Goal: Task Accomplishment & Management: Manage account settings

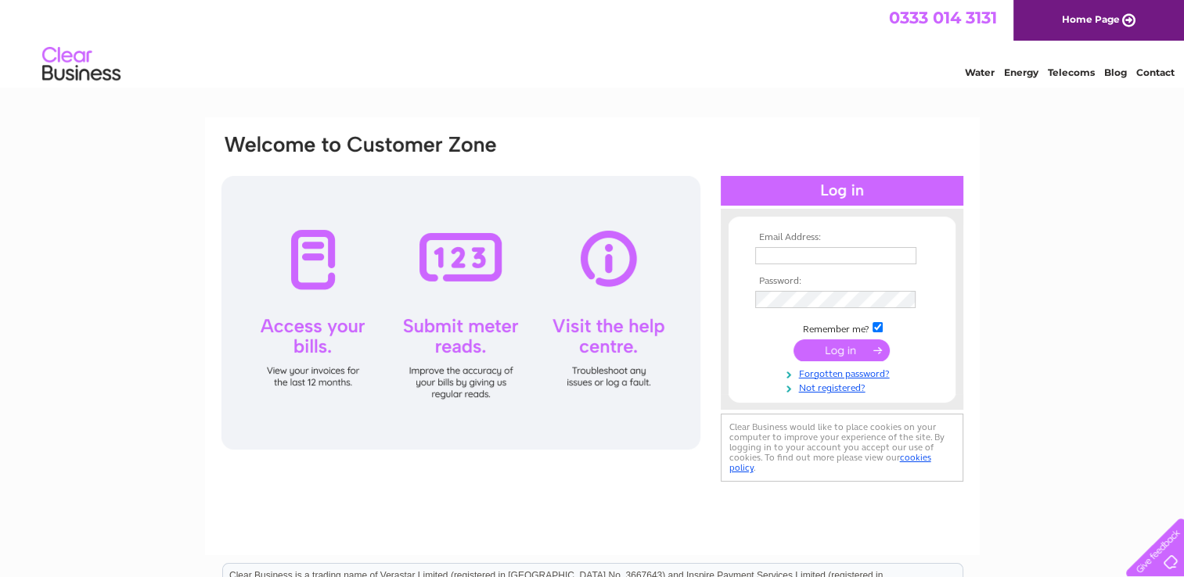
type input "wood-julie@hotmail.co.uk"
click at [828, 343] on input "submit" at bounding box center [841, 350] width 96 height 22
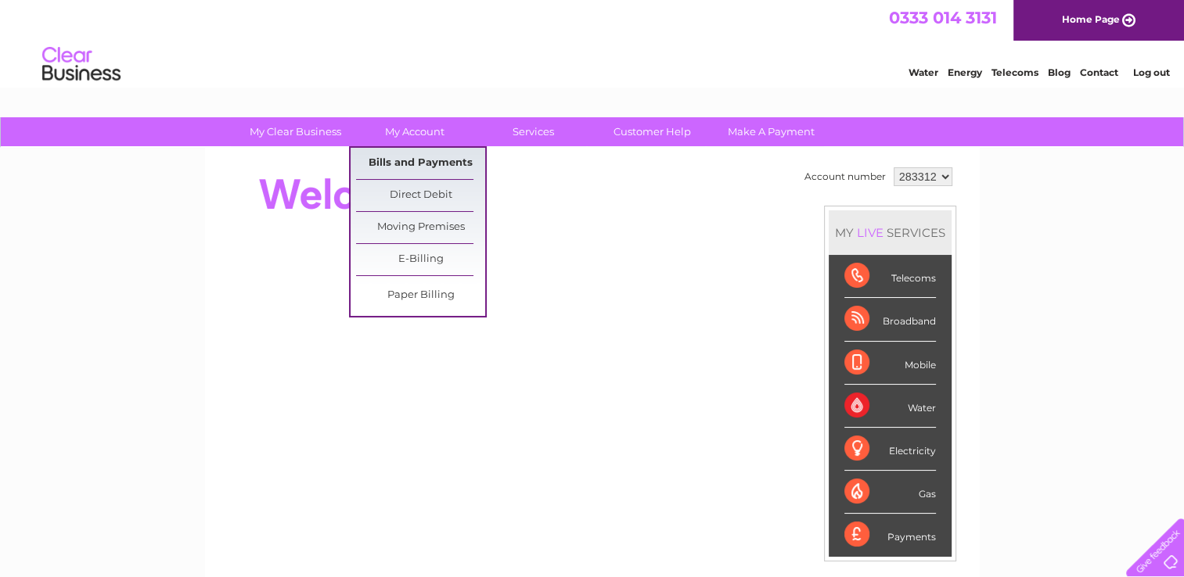
click at [437, 161] on link "Bills and Payments" at bounding box center [420, 163] width 129 height 31
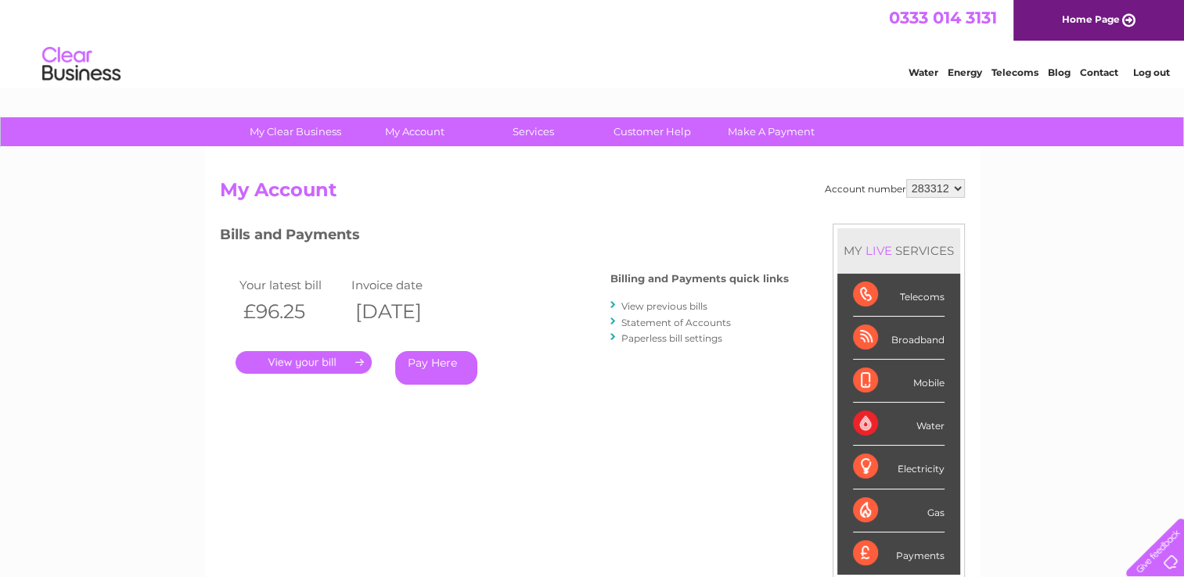
click at [957, 189] on select "283312 416475" at bounding box center [935, 188] width 59 height 19
select select "416475"
click at [906, 179] on select "283312 416475" at bounding box center [935, 188] width 59 height 19
click at [329, 363] on link "." at bounding box center [303, 362] width 136 height 23
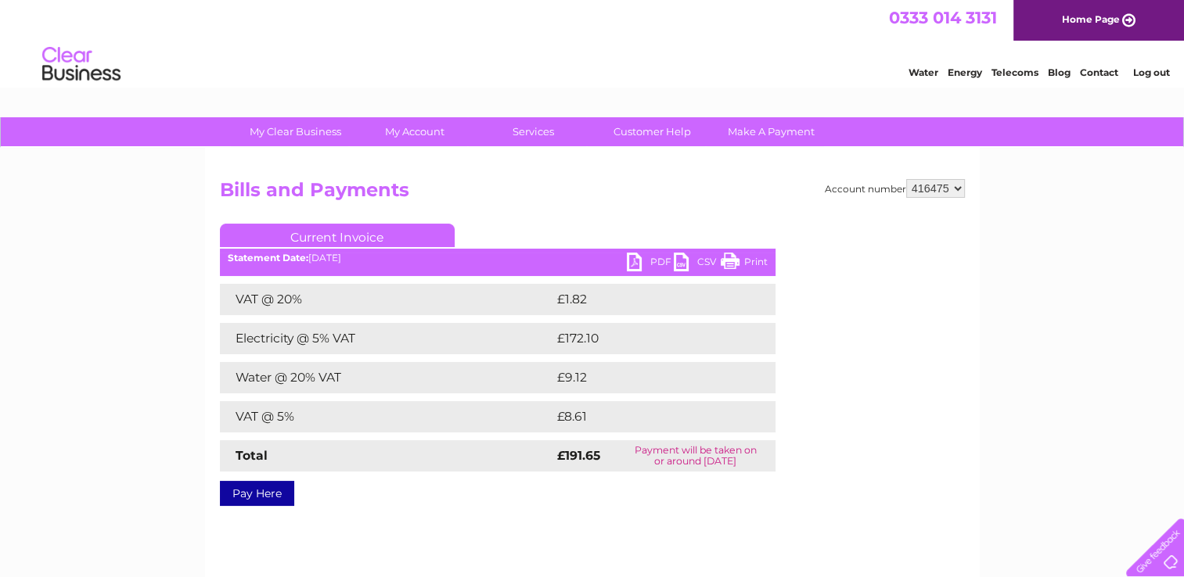
click at [659, 261] on link "PDF" at bounding box center [650, 264] width 47 height 23
